Goal: Check status: Check status

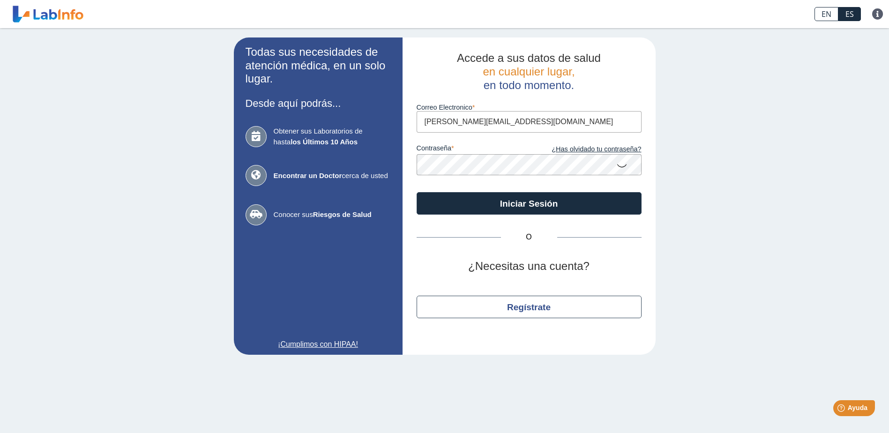
type input "[PERSON_NAME][EMAIL_ADDRESS][DOMAIN_NAME]"
click at [416, 192] on button "Iniciar Sesión" at bounding box center [528, 203] width 225 height 22
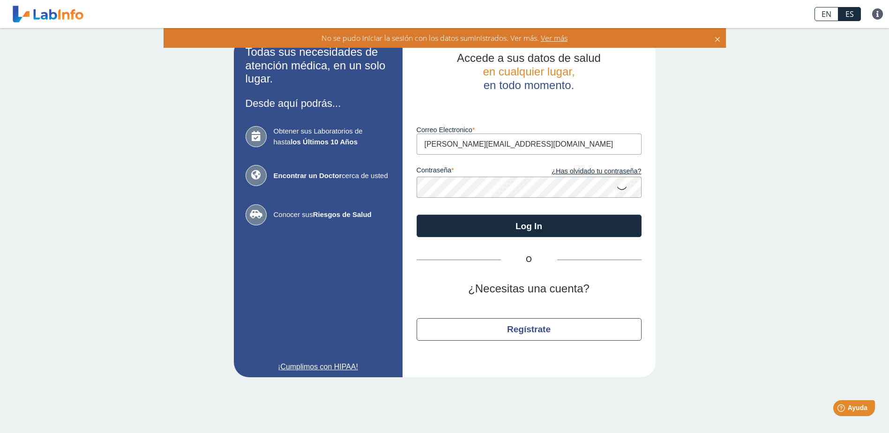
click at [716, 37] on icon at bounding box center [716, 38] width 7 height 10
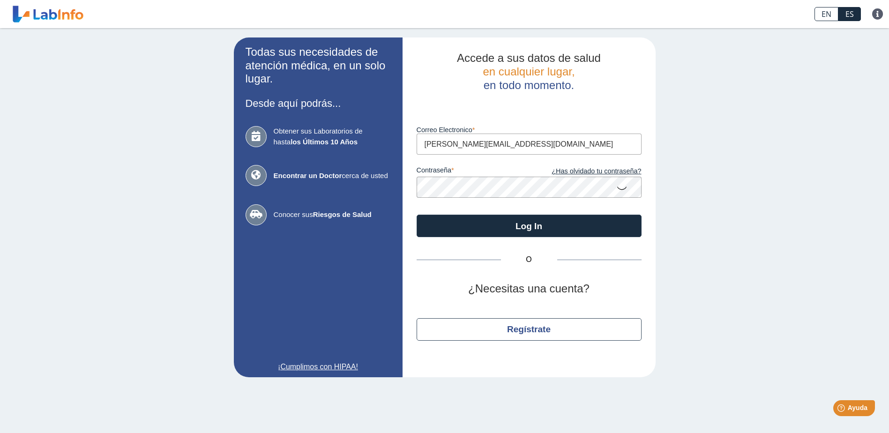
click at [627, 186] on icon at bounding box center [621, 187] width 11 height 18
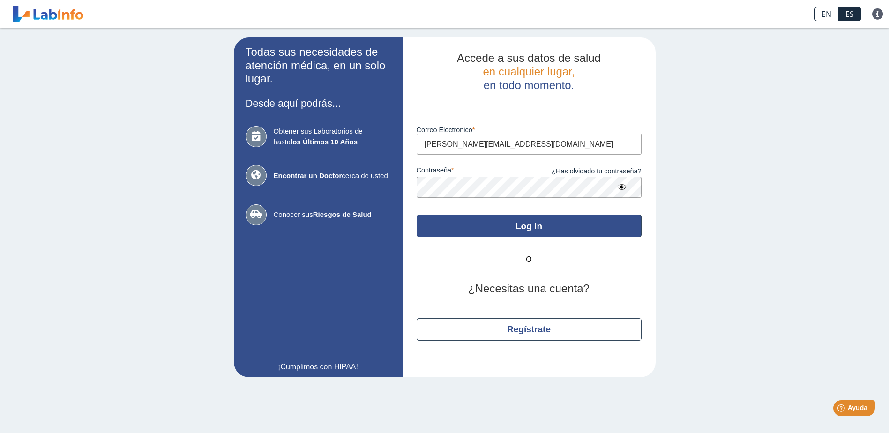
click at [527, 223] on button "Log In" at bounding box center [528, 226] width 225 height 22
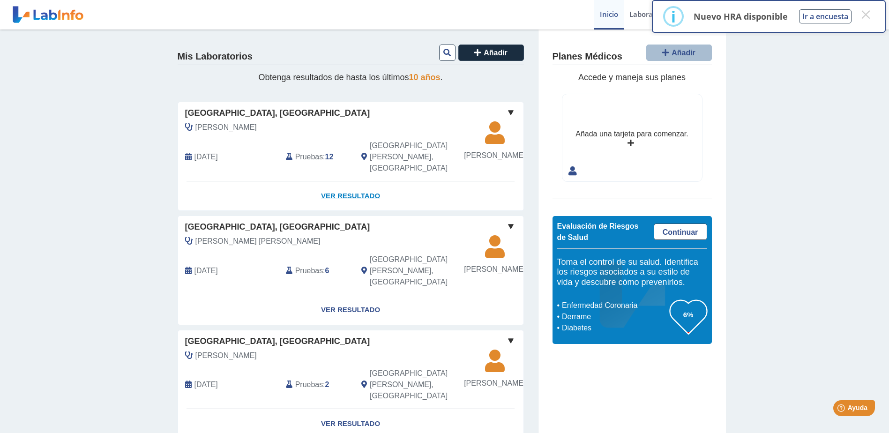
click at [334, 200] on link "Ver Resultado" at bounding box center [350, 196] width 345 height 30
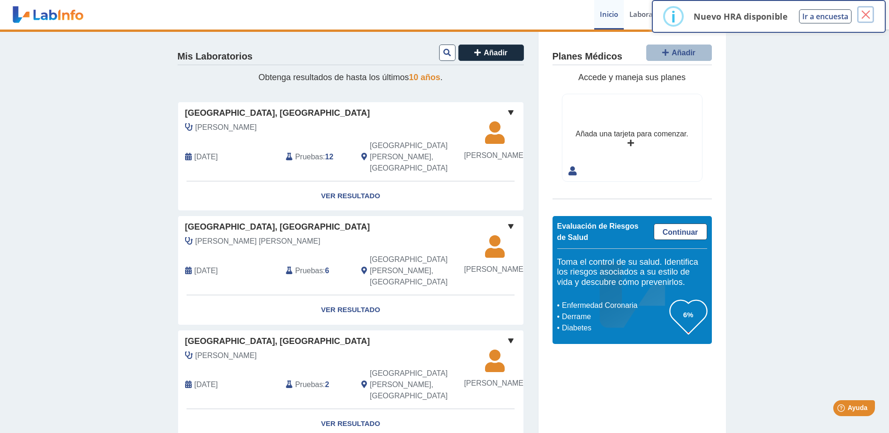
click at [868, 15] on button "×" at bounding box center [865, 14] width 17 height 17
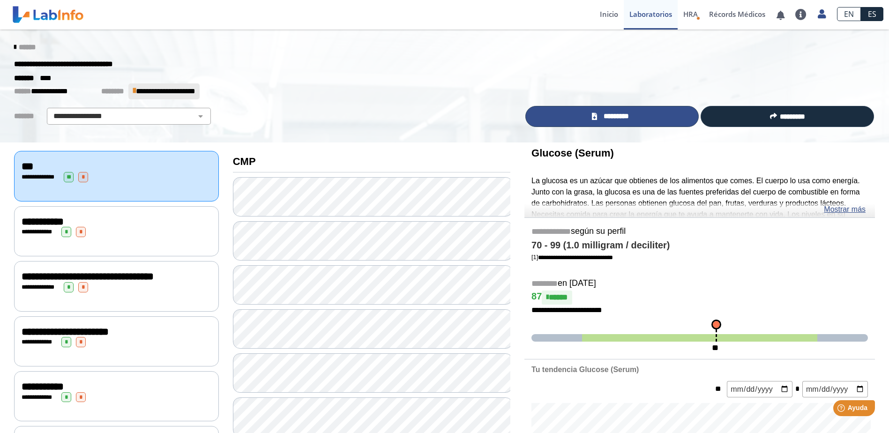
click at [621, 112] on span "*********" at bounding box center [616, 116] width 32 height 11
